Goal: Transaction & Acquisition: Purchase product/service

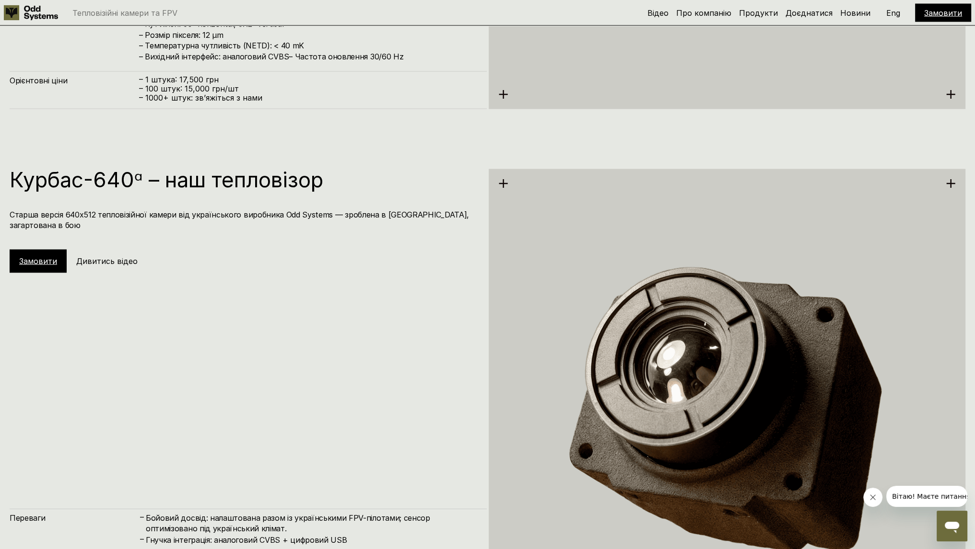
scroll to position [2601, 0]
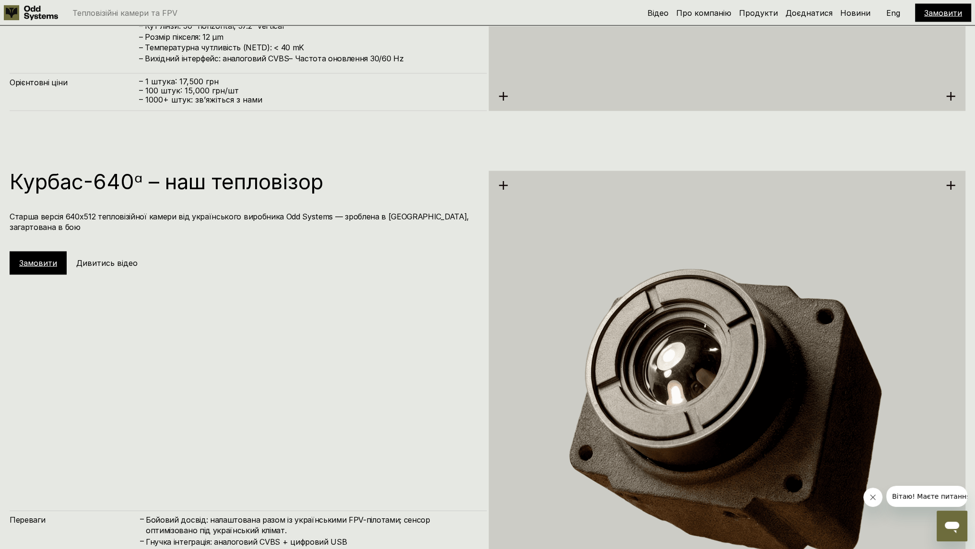
click at [35, 258] on link "Замовити" at bounding box center [38, 263] width 38 height 10
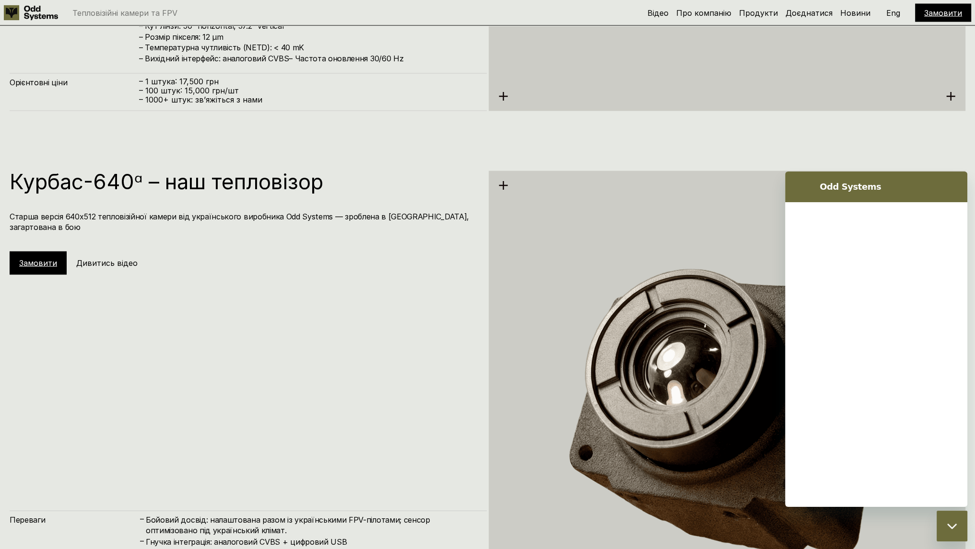
scroll to position [0, 0]
click at [313, 260] on div "Курбас-640ᵅ – наш тепловізор Старша версія 640х512 тепловізійної камери від укр…" at bounding box center [248, 223] width 477 height 104
click at [797, 188] on icon "Повернутися до списку розмов" at bounding box center [801, 187] width 12 height 12
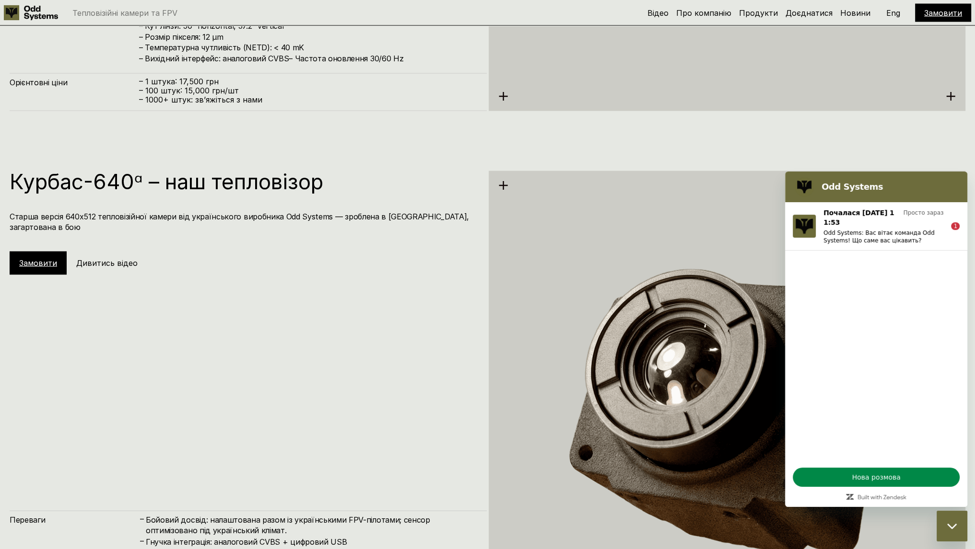
click at [495, 162] on div "Курбас-640ᵅ – наш тепловізор Старша версія 640х512 тепловізійної камери від [DE…" at bounding box center [487, 414] width 975 height 549
click at [423, 163] on div "Курбас-640ᵅ – наш тепловізор Старша версія 640х512 тепловізійної камери від [DE…" at bounding box center [487, 414] width 975 height 549
click at [461, 149] on div "Курбас-640ᵅ – наш тепловізор Старша версія 640х512 тепловізійної камери від [DE…" at bounding box center [487, 414] width 975 height 549
click at [476, 151] on div "Курбас-640ᵅ – наш тепловізор Старша версія 640х512 тепловізійної камери від [DE…" at bounding box center [487, 414] width 975 height 549
click at [465, 159] on div "Курбас-640ᵅ – наш тепловізор Старша версія 640х512 тепловізійної камери від [DE…" at bounding box center [487, 414] width 975 height 549
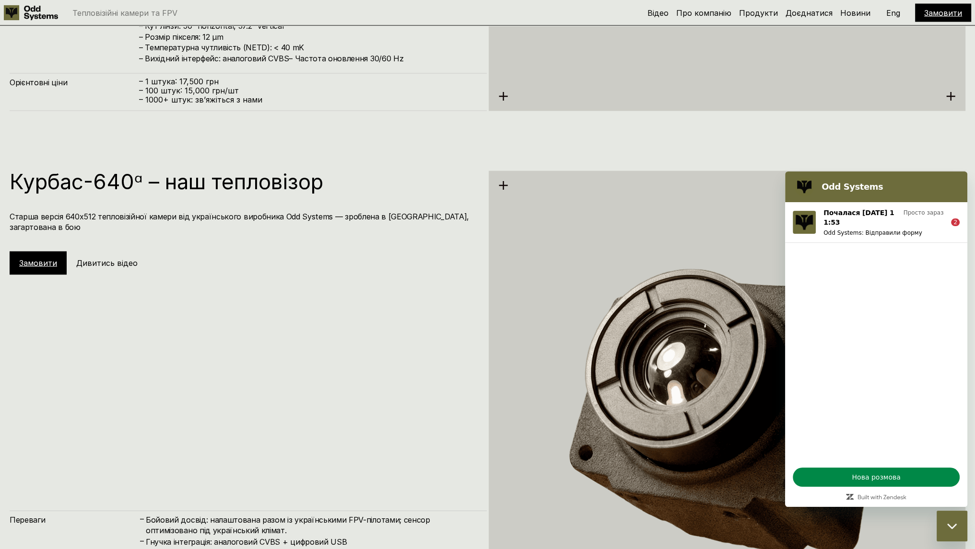
click at [424, 162] on div "Курбас-640ᵅ – наш тепловізор Старша версія 640х512 тепловізійної камери від [DE…" at bounding box center [487, 414] width 975 height 549
click at [346, 307] on div "Курбас-640ᵅ – наш тепловізор Старша версія 640х512 тепловізійної камери від [DE…" at bounding box center [248, 416] width 477 height 490
drag, startPoint x: 11, startPoint y: 174, endPoint x: 133, endPoint y: 175, distance: 121.8
click at [133, 175] on h1 "Курбас-640ᵅ – наш тепловізор" at bounding box center [243, 181] width 467 height 21
copy h1 "Курбас-640"
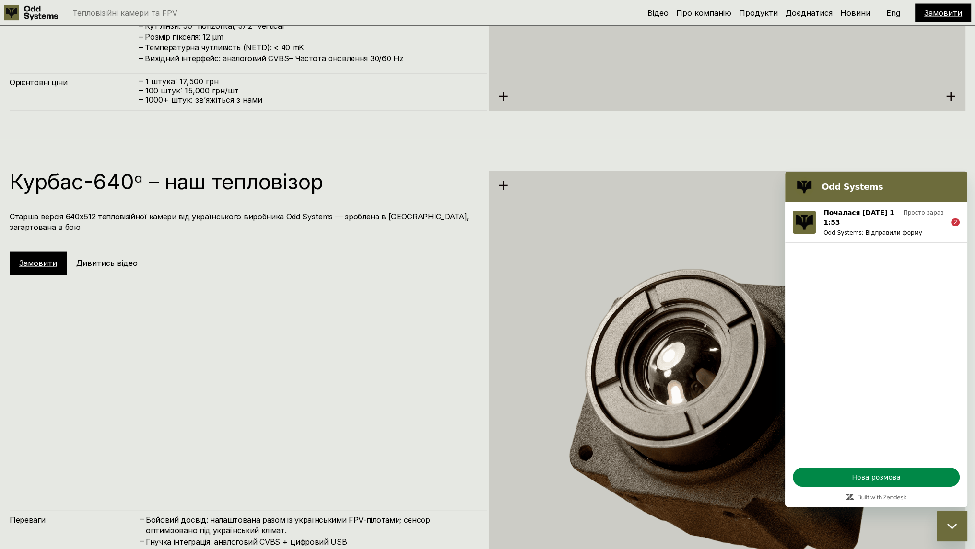
click at [196, 200] on div "Курбас-640ᵅ – наш тепловізор Старша версія 640х512 тепловізійної камери від укр…" at bounding box center [248, 223] width 477 height 104
click at [261, 242] on div "Курбас-640ᵅ – наш тепловізор Старша версія 640х512 тепловізійної камери від укр…" at bounding box center [248, 223] width 477 height 104
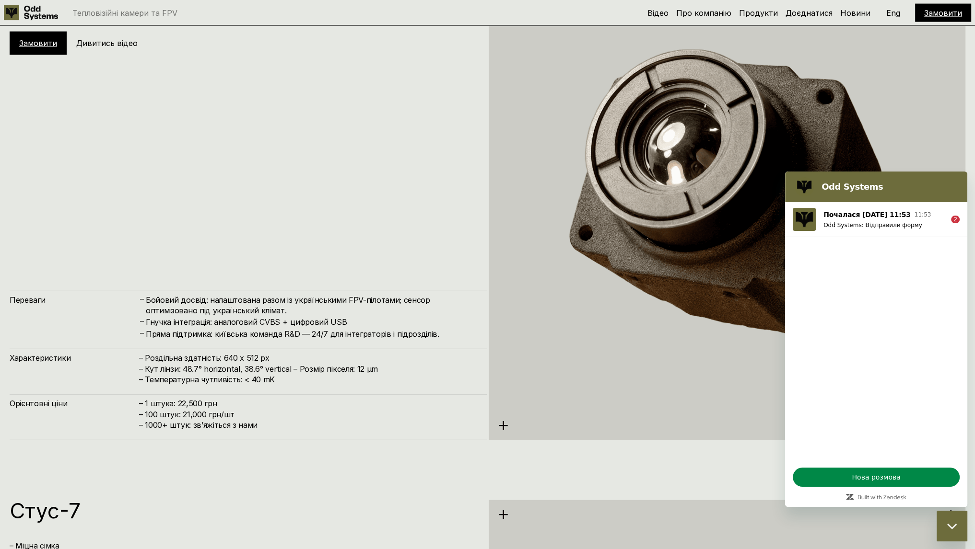
scroll to position [2745, 0]
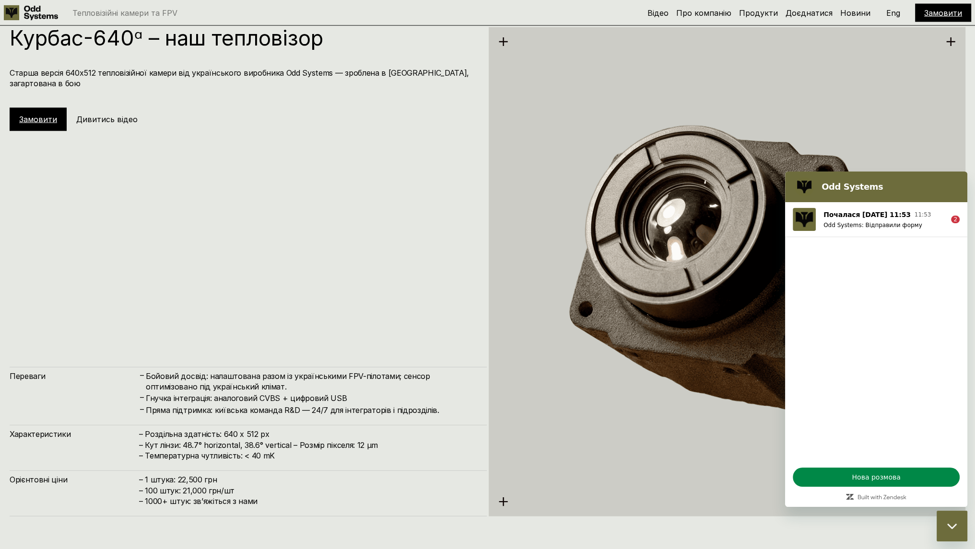
click at [278, 226] on div "Курбас-640ᵅ – наш тепловізор Старша версія 640х512 тепловізійної камери від [DE…" at bounding box center [248, 272] width 477 height 490
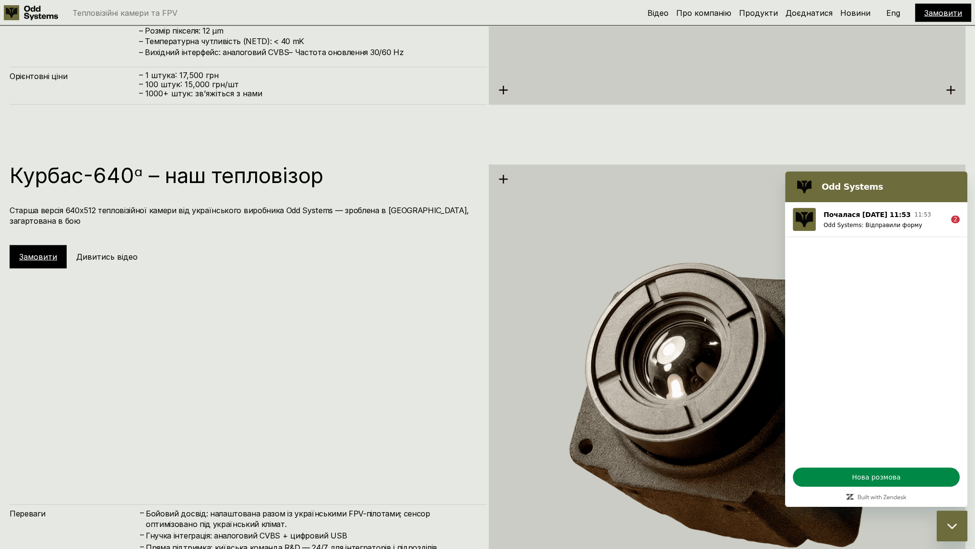
scroll to position [2601, 0]
